Goal: Task Accomplishment & Management: Manage account settings

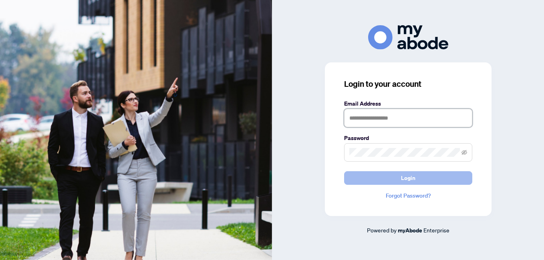
type input "**********"
click at [410, 177] on span "Login" at bounding box center [408, 178] width 14 height 13
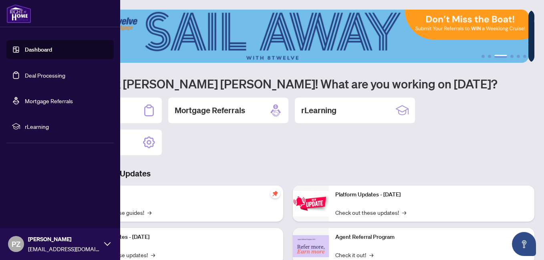
click at [40, 75] on link "Deal Processing" at bounding box center [45, 75] width 40 height 7
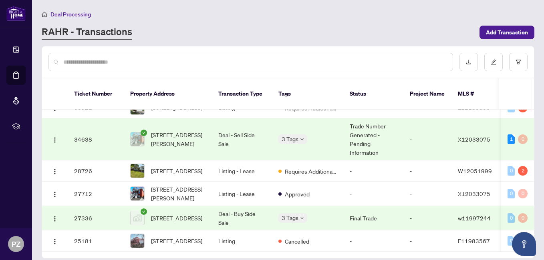
scroll to position [28, 0]
click at [179, 167] on span "[STREET_ADDRESS]" at bounding box center [176, 171] width 51 height 9
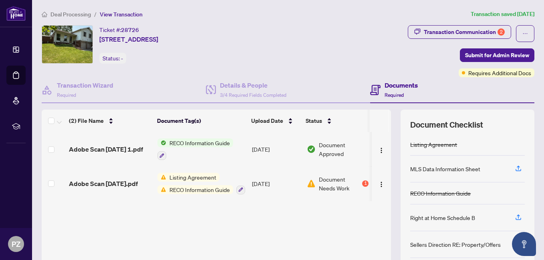
click at [386, 85] on h4 "Documents" at bounding box center [400, 85] width 33 height 10
click at [232, 88] on h4 "Details & People" at bounding box center [253, 85] width 66 height 10
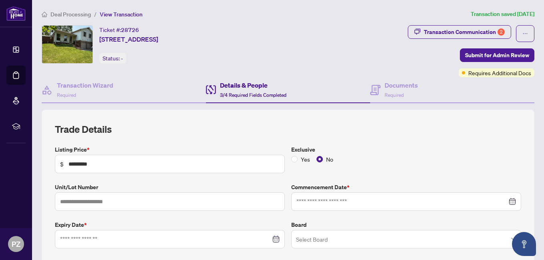
type input "**********"
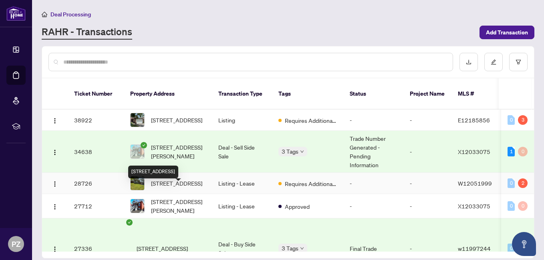
click at [179, 188] on span "[STREET_ADDRESS]" at bounding box center [176, 183] width 51 height 9
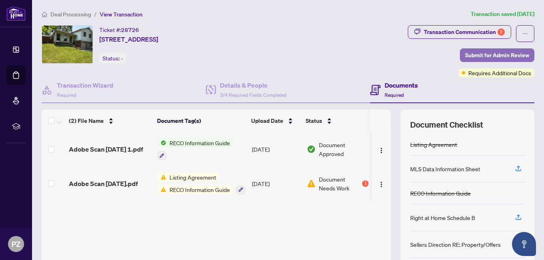
click at [486, 54] on span "Submit for Admin Review" at bounding box center [497, 55] width 64 height 13
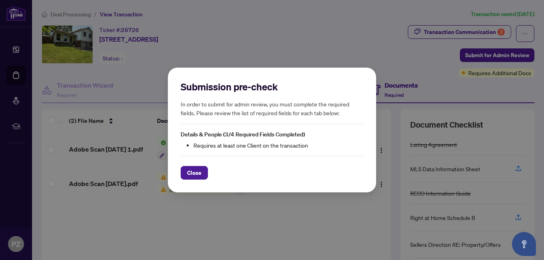
click at [194, 171] on span "Close" at bounding box center [194, 173] width 14 height 13
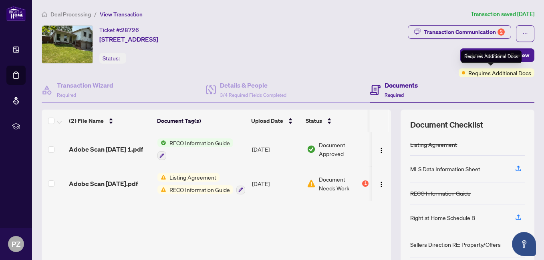
click at [487, 74] on span "Requires Additional Docs" at bounding box center [499, 72] width 63 height 9
click at [522, 31] on icon "ellipsis" at bounding box center [525, 34] width 6 height 6
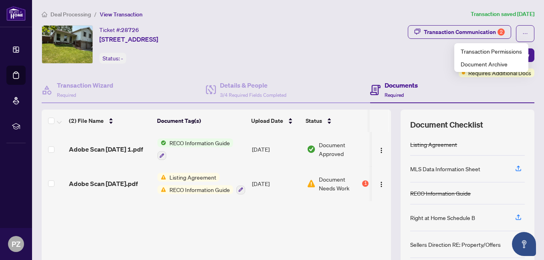
click at [360, 44] on div "Transaction Communication 2 Submit for Admin Review Requires Additional Docs" at bounding box center [410, 51] width 250 height 52
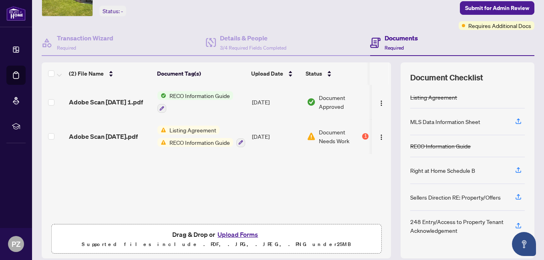
scroll to position [75, 0]
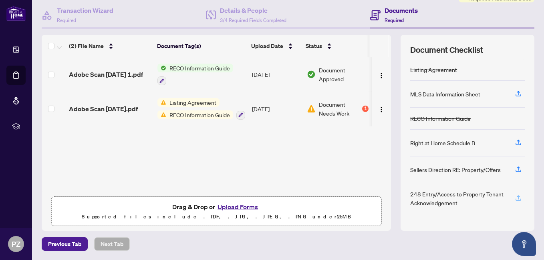
click at [515, 195] on icon "button" at bounding box center [518, 198] width 7 height 7
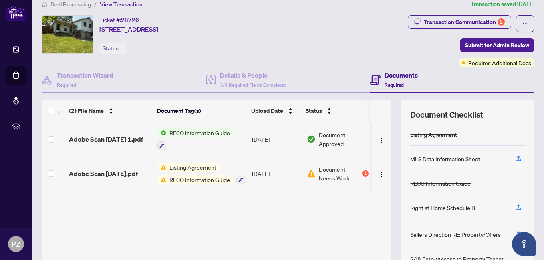
scroll to position [0, 0]
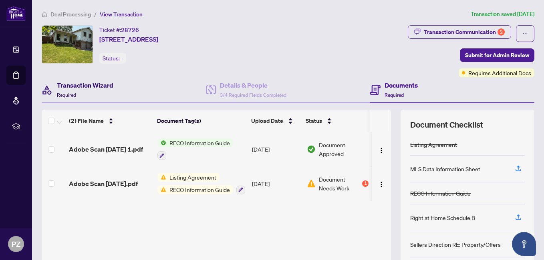
click at [68, 89] on h4 "Transaction Wizard" at bounding box center [85, 85] width 56 height 10
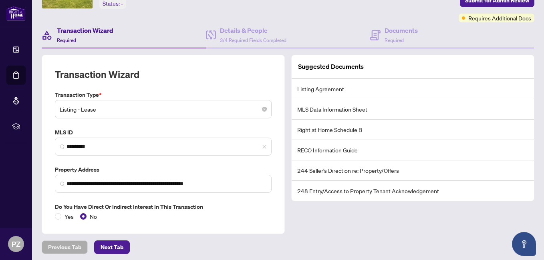
scroll to position [58, 0]
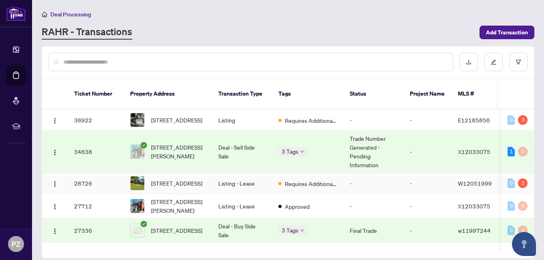
scroll to position [40, 0]
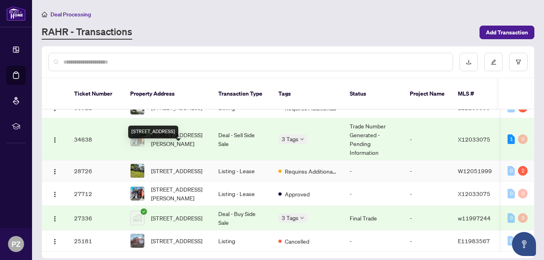
click at [173, 167] on span "[STREET_ADDRESS]" at bounding box center [176, 171] width 51 height 9
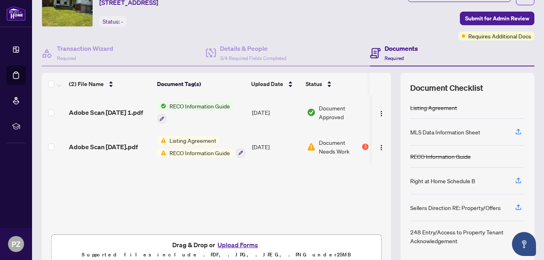
scroll to position [75, 0]
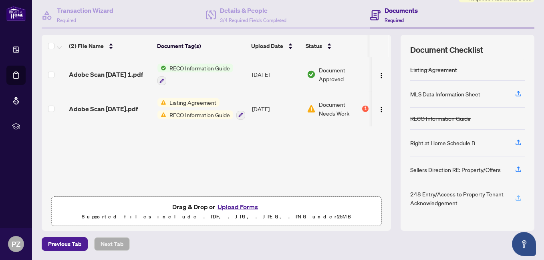
click at [515, 196] on icon "button" at bounding box center [518, 198] width 7 height 7
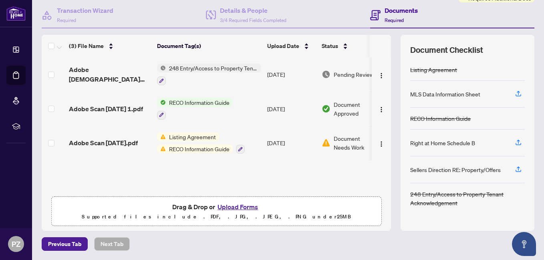
scroll to position [0, 0]
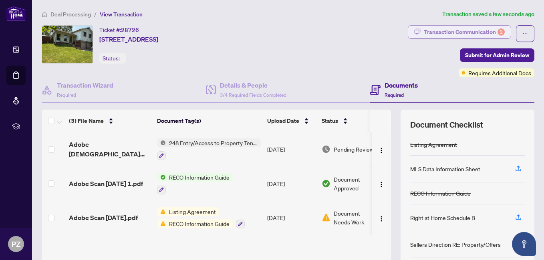
click at [454, 31] on div "Transaction Communication 2" at bounding box center [464, 32] width 81 height 13
